Goal: Navigation & Orientation: Find specific page/section

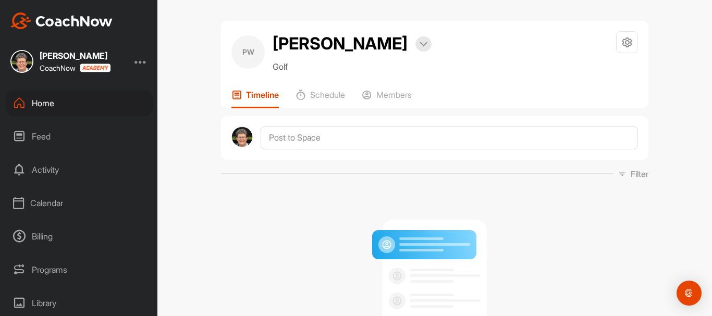
click at [31, 239] on div "Billing" at bounding box center [79, 237] width 147 height 26
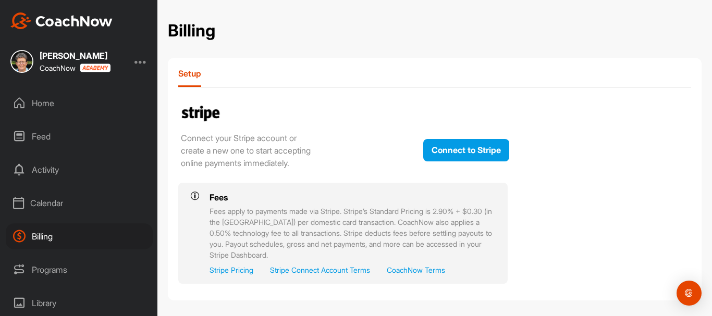
scroll to position [21, 0]
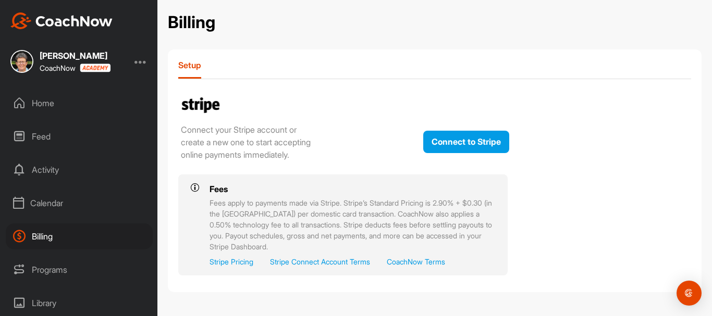
click at [43, 267] on div "Programs" at bounding box center [79, 270] width 147 height 26
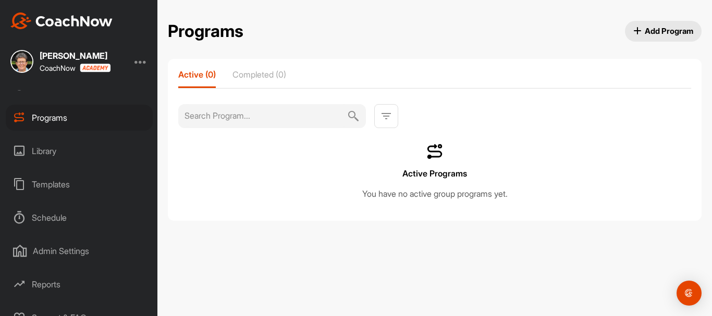
scroll to position [167, 0]
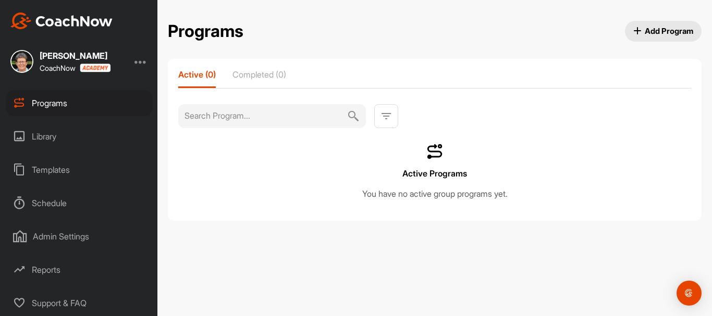
click at [47, 202] on div "Schedule" at bounding box center [79, 203] width 147 height 26
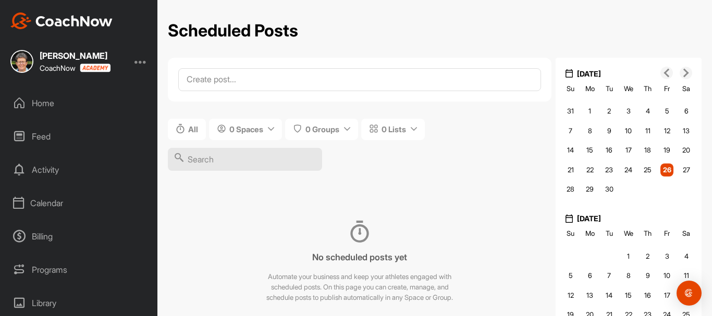
scroll to position [167, 0]
click at [51, 235] on div "Admin Settings" at bounding box center [79, 237] width 147 height 26
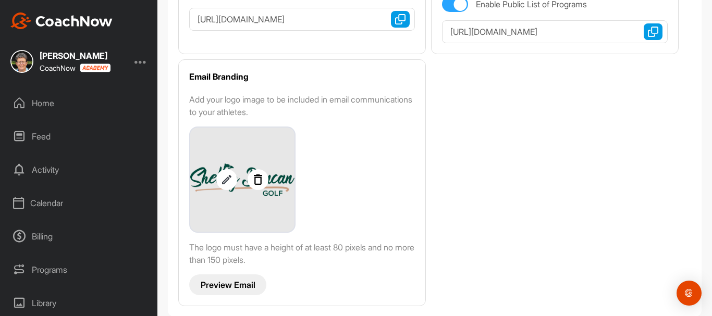
scroll to position [331, 0]
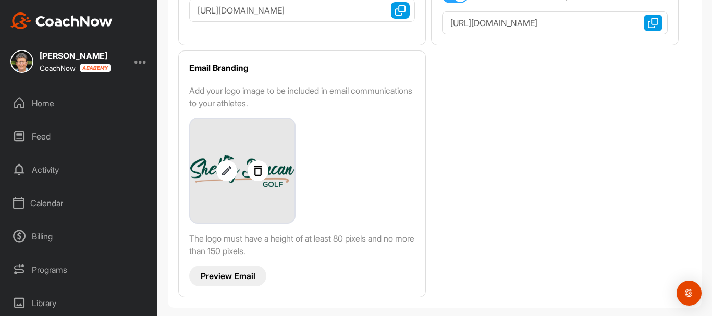
click at [43, 197] on div "Calendar" at bounding box center [79, 203] width 147 height 26
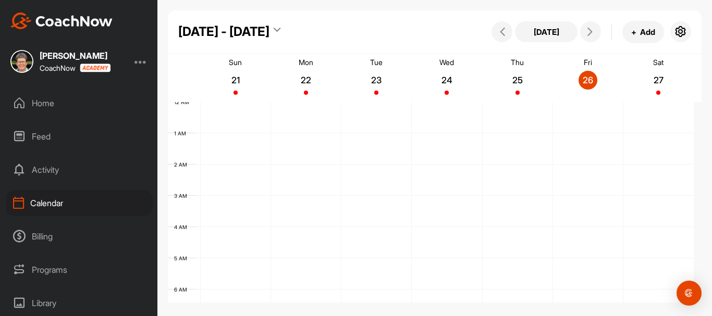
scroll to position [180, 0]
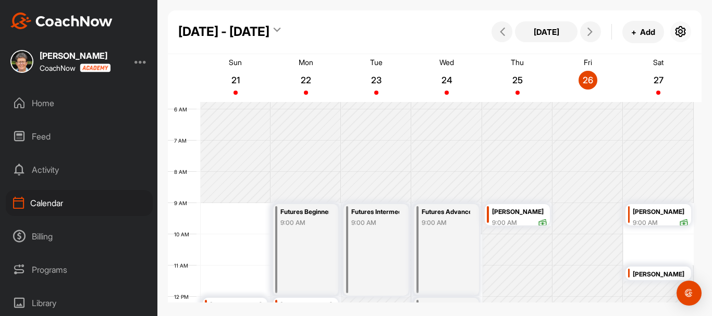
click at [677, 31] on icon "button" at bounding box center [680, 32] width 13 height 13
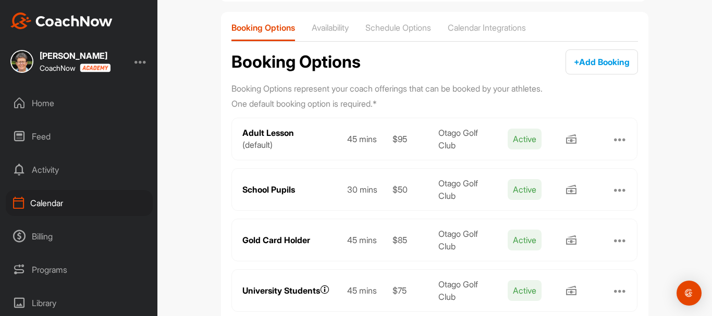
scroll to position [102, 0]
